Goal: Entertainment & Leisure: Consume media (video, audio)

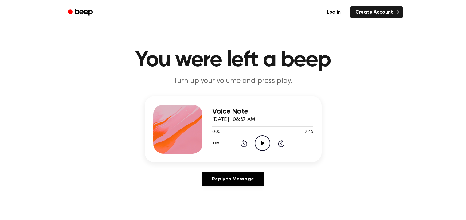
click at [260, 146] on icon "Play Audio" at bounding box center [263, 144] width 16 height 16
click at [262, 142] on icon at bounding box center [262, 143] width 3 height 4
click at [262, 142] on icon at bounding box center [263, 143] width 3 height 4
click at [263, 141] on icon "Play Audio" at bounding box center [263, 144] width 16 height 16
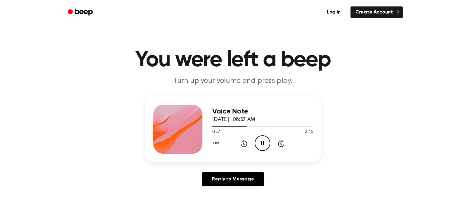
click at [263, 141] on icon "Pause Audio" at bounding box center [263, 144] width 16 height 16
click at [263, 141] on icon "Play Audio" at bounding box center [263, 144] width 16 height 16
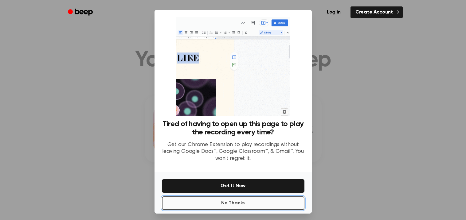
click at [195, 205] on button "No Thanks" at bounding box center [233, 204] width 143 height 14
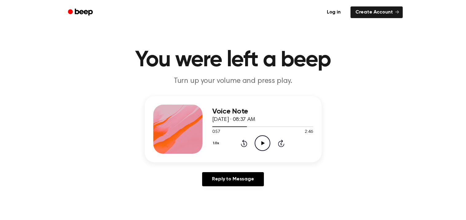
click at [264, 145] on icon "Play Audio" at bounding box center [263, 144] width 16 height 16
click at [264, 145] on icon "Pause Audio" at bounding box center [263, 144] width 16 height 16
click at [264, 145] on icon "Play Audio" at bounding box center [263, 144] width 16 height 16
click at [264, 145] on icon "Pause Audio" at bounding box center [263, 144] width 16 height 16
click at [264, 145] on icon "Play Audio" at bounding box center [263, 144] width 16 height 16
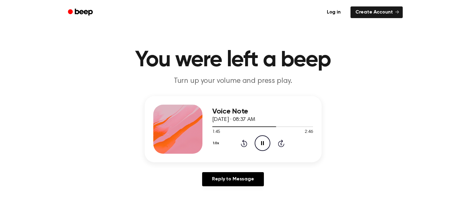
click at [264, 145] on icon "Pause Audio" at bounding box center [263, 144] width 16 height 16
click at [264, 145] on icon "Play Audio" at bounding box center [263, 144] width 16 height 16
